Goal: Task Accomplishment & Management: Manage account settings

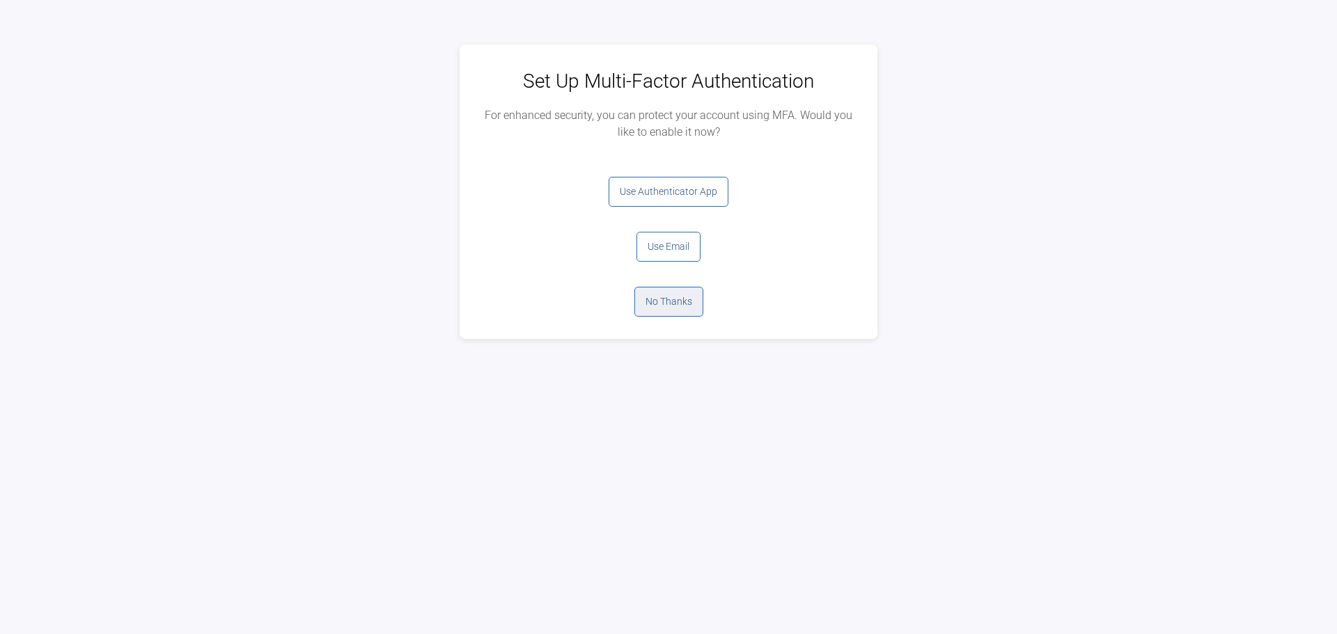
click at [657, 301] on button "No Thanks" at bounding box center [668, 302] width 69 height 30
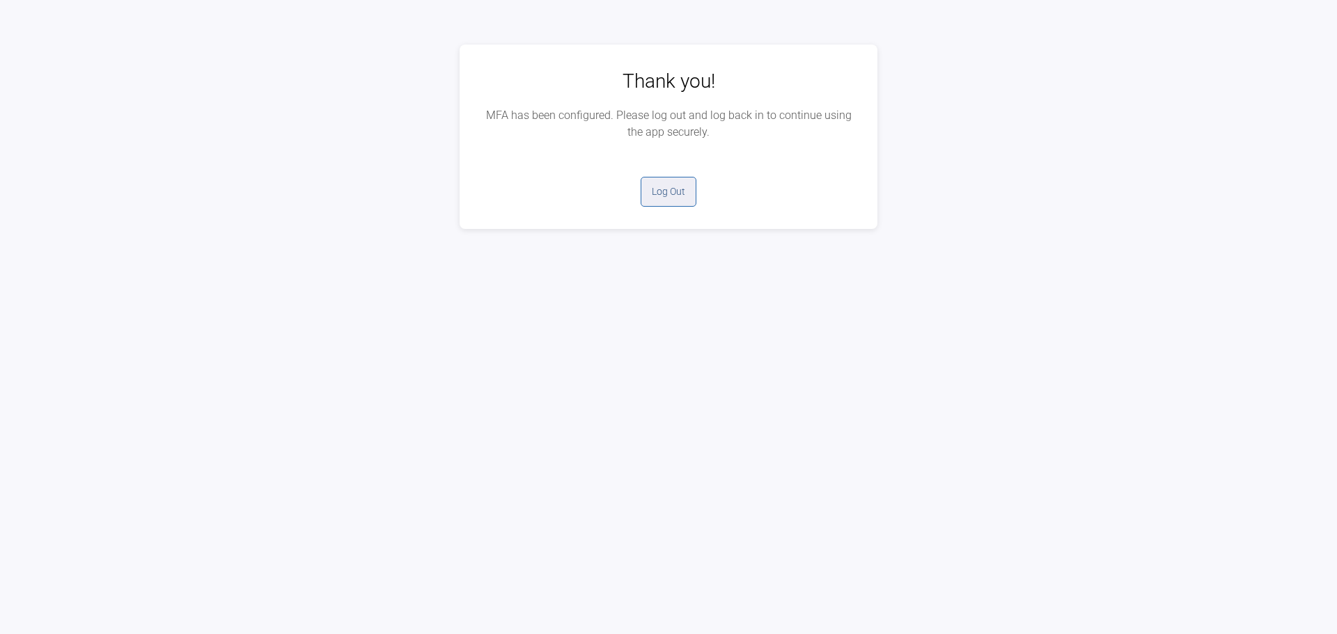
click at [681, 200] on button "Log Out" at bounding box center [669, 192] width 56 height 30
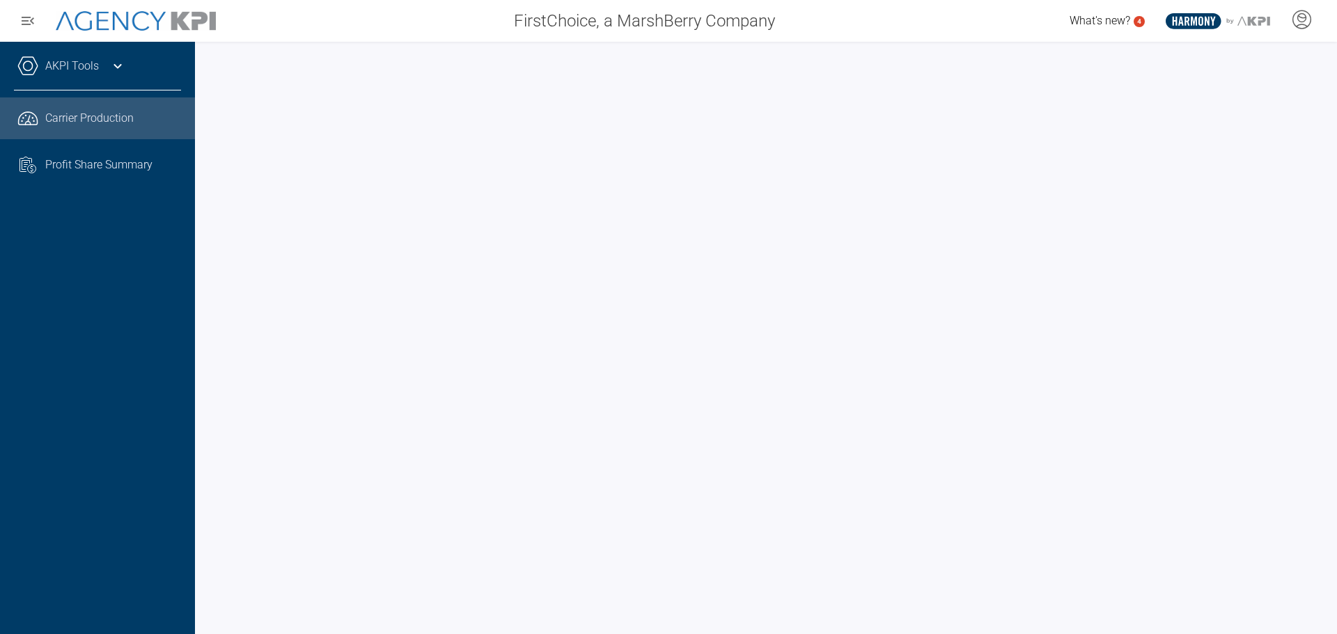
click at [203, 380] on div at bounding box center [766, 338] width 1142 height 593
